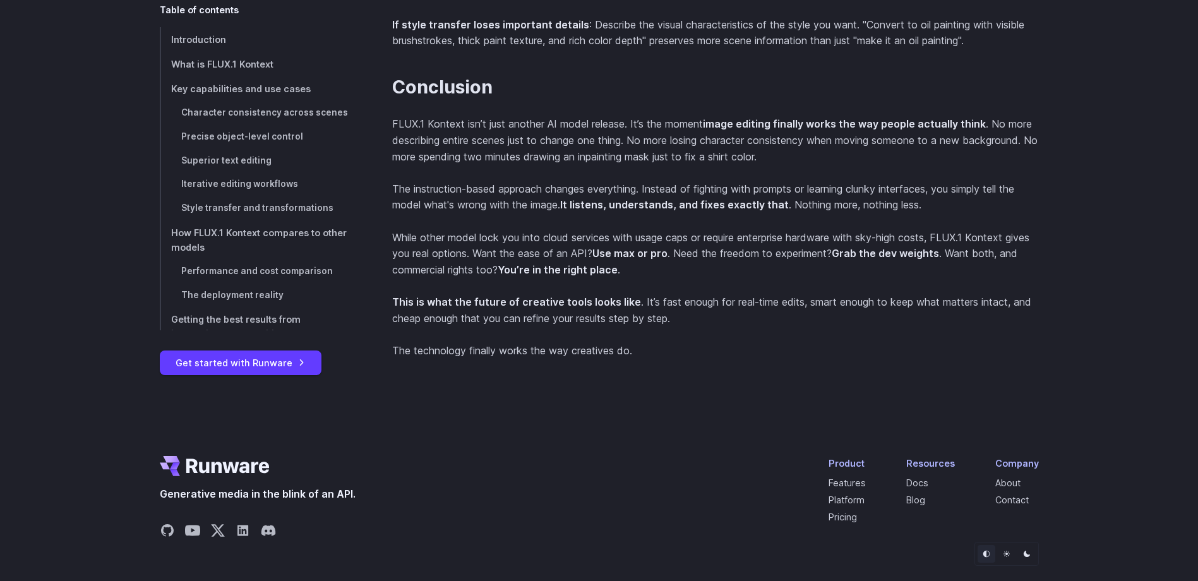
scroll to position [12322, 0]
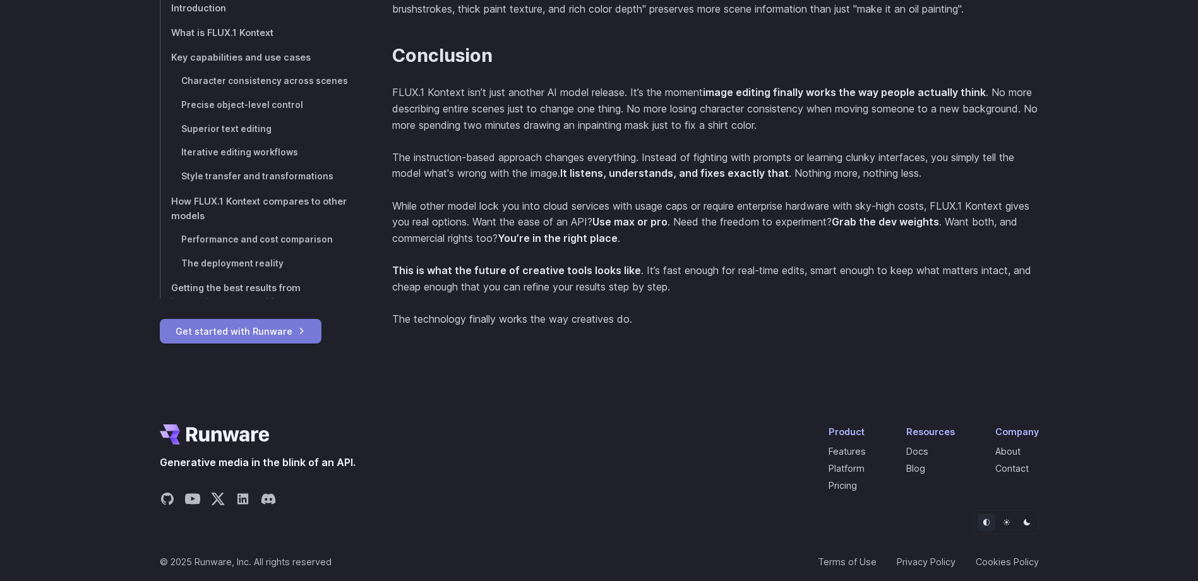
click at [282, 319] on link "Get started with Runware" at bounding box center [241, 331] width 162 height 25
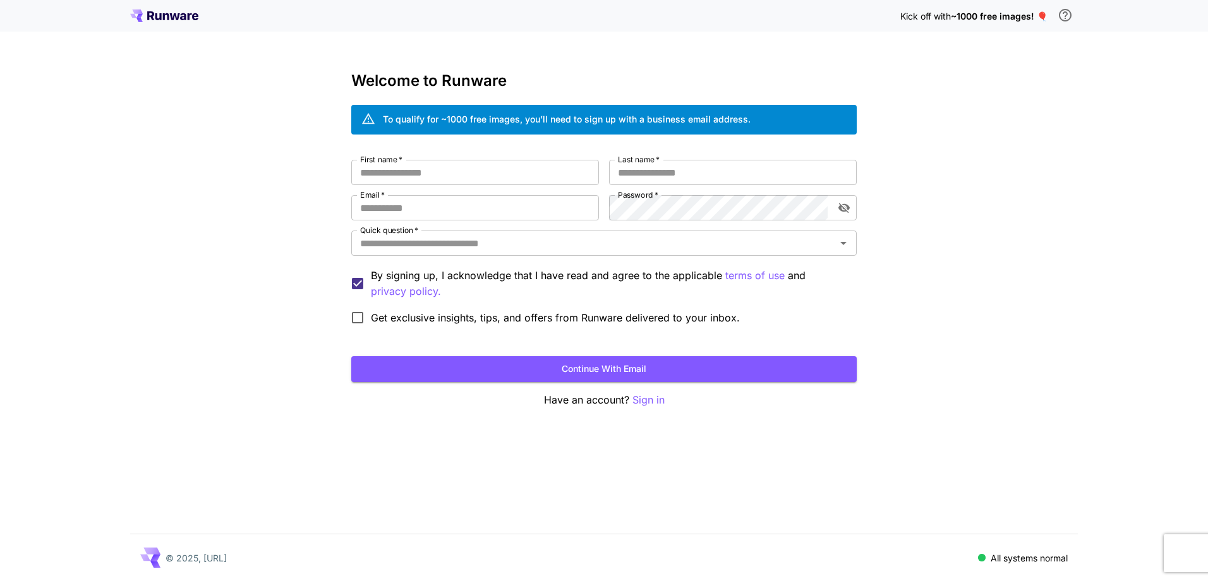
click at [151, 23] on div "Kick off with ~1000 free images! 🎈" at bounding box center [603, 16] width 947 height 27
click at [151, 12] on icon at bounding box center [150, 15] width 7 height 9
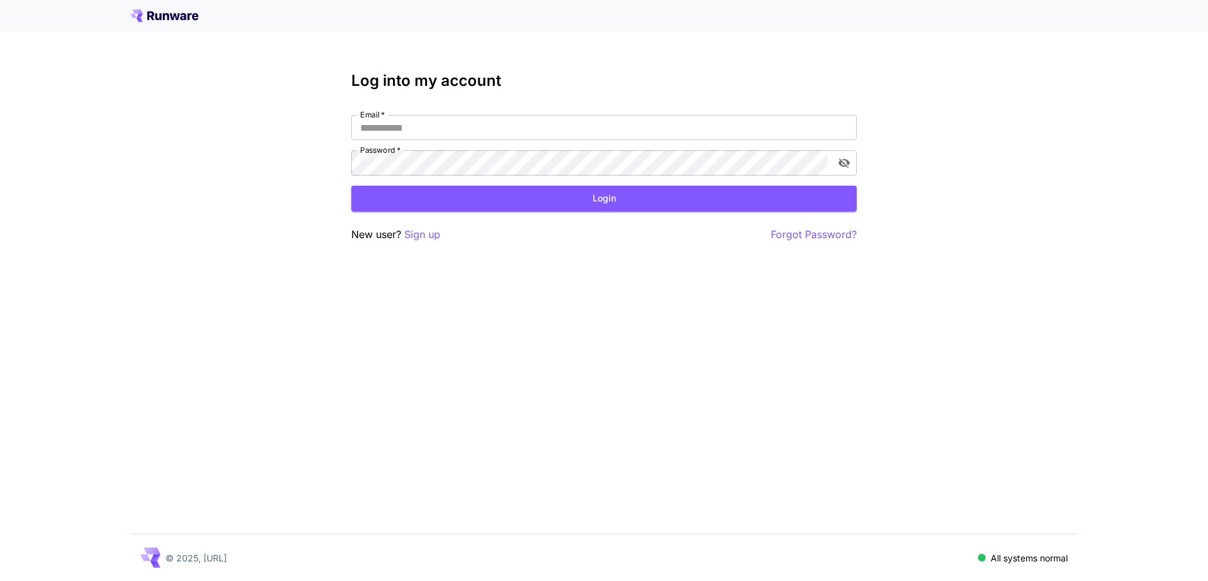
click at [151, 20] on icon at bounding box center [164, 15] width 68 height 13
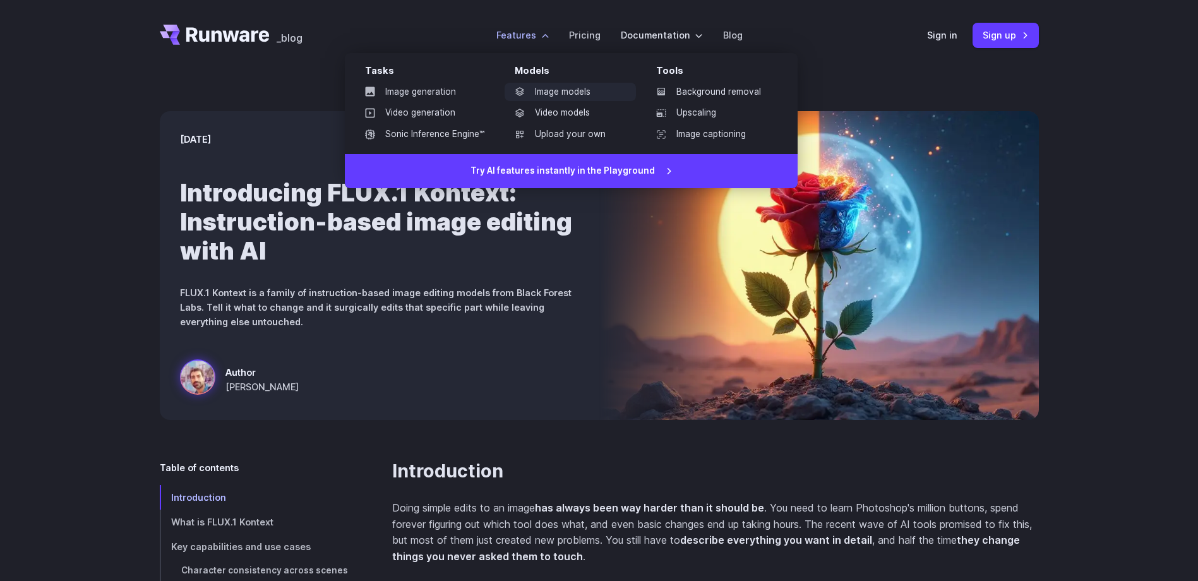
click at [549, 90] on link "Image models" at bounding box center [570, 92] width 131 height 19
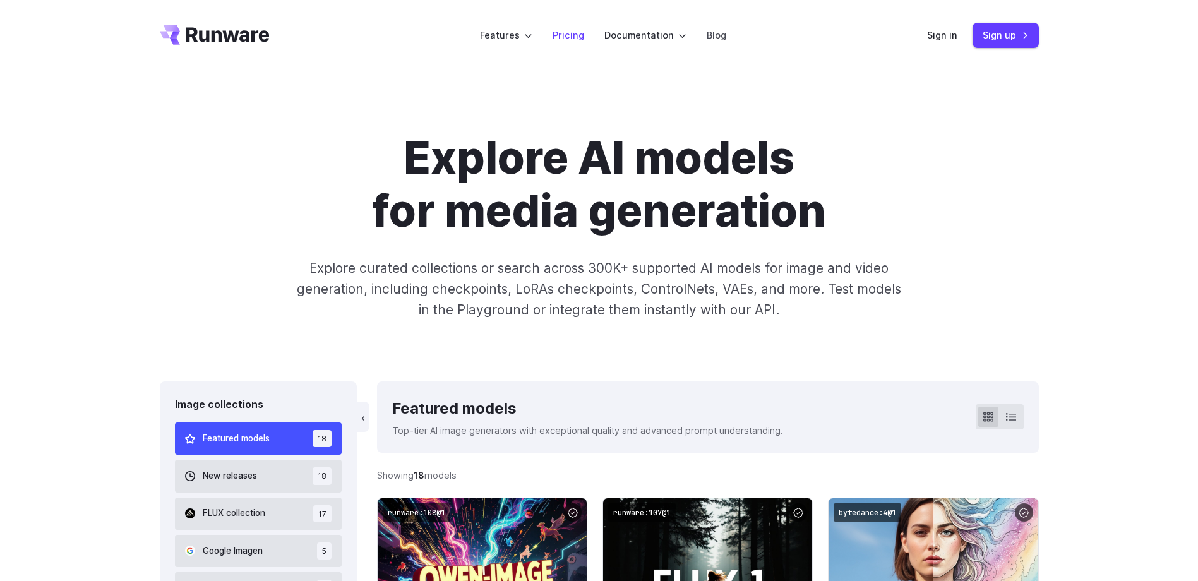
click at [570, 40] on link "Pricing" at bounding box center [569, 35] width 32 height 15
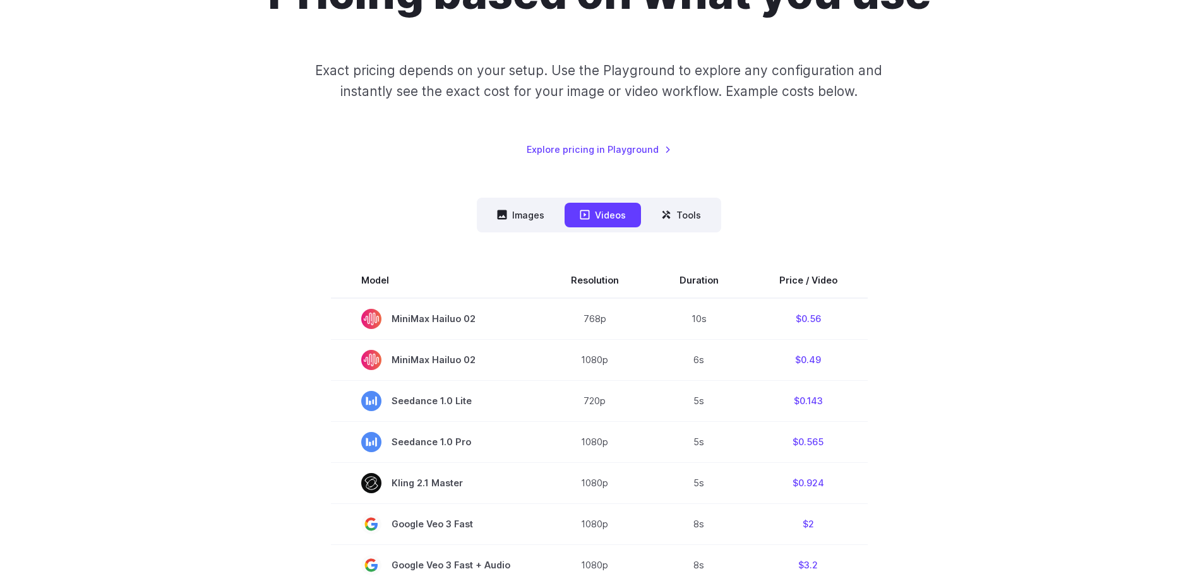
scroll to position [181, 0]
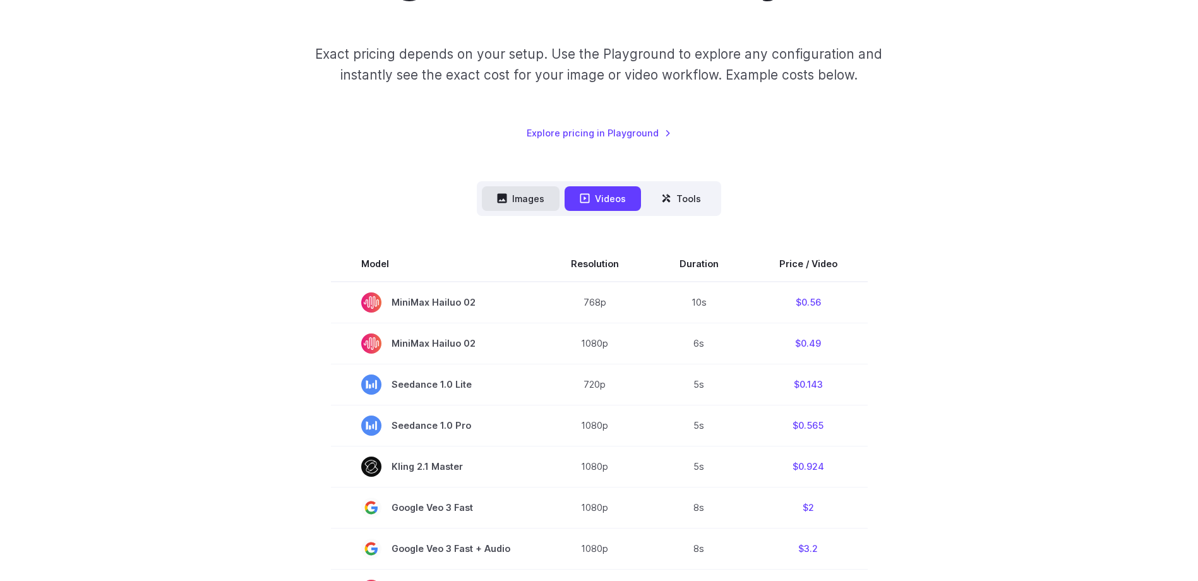
click at [526, 201] on button "Images" at bounding box center [521, 198] width 78 height 25
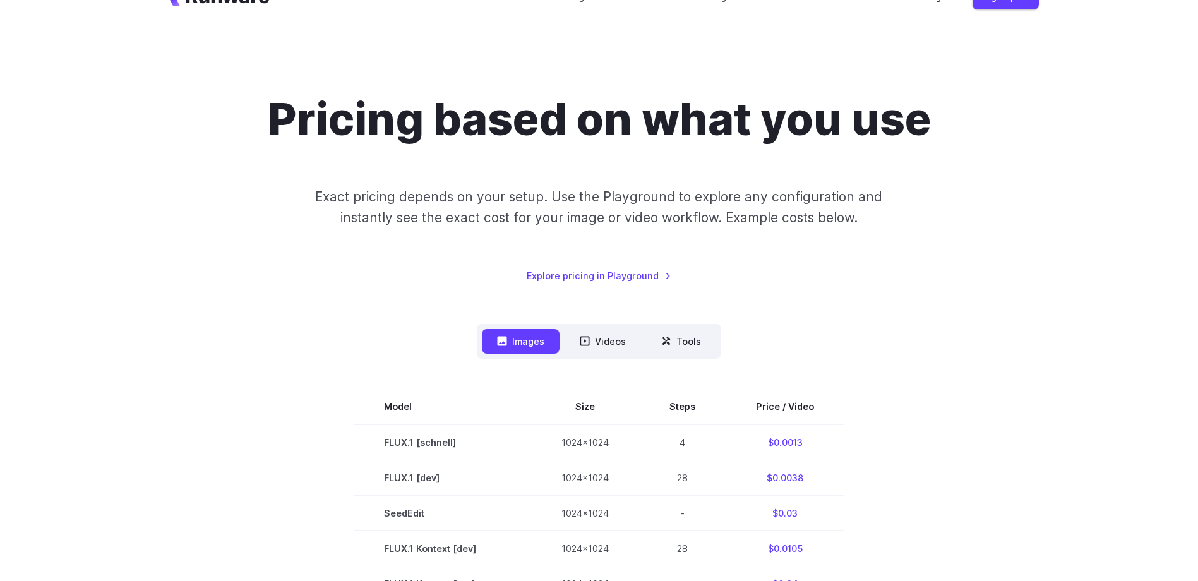
scroll to position [0, 0]
